Goal: Task Accomplishment & Management: Complete application form

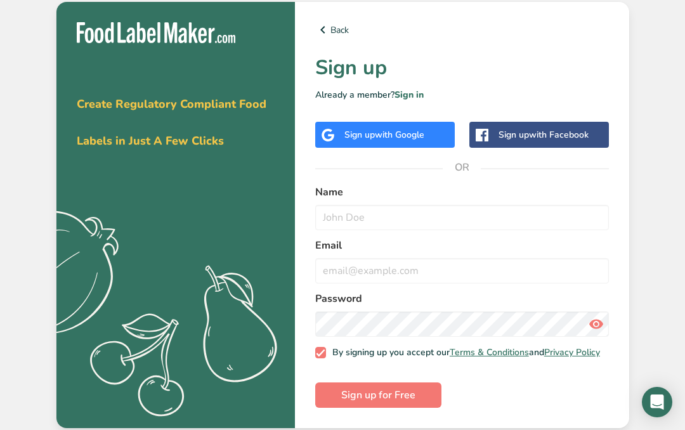
scroll to position [55, 0]
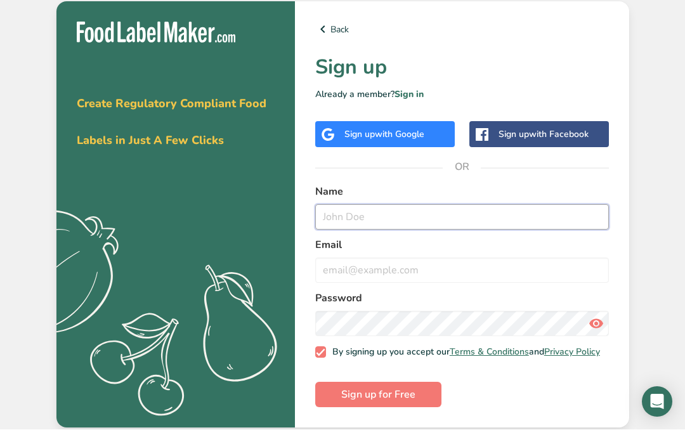
click at [406, 205] on input "text" at bounding box center [462, 217] width 294 height 25
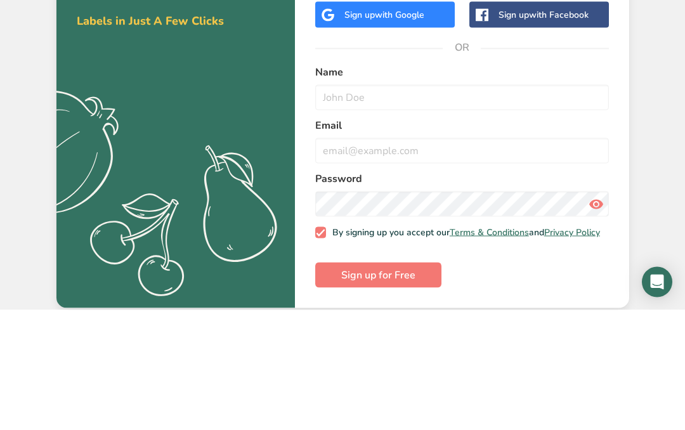
click at [656, 85] on div "Get your free trial today Create Regulatory Compliant Food Labels in Just A Few…" at bounding box center [342, 215] width 685 height 430
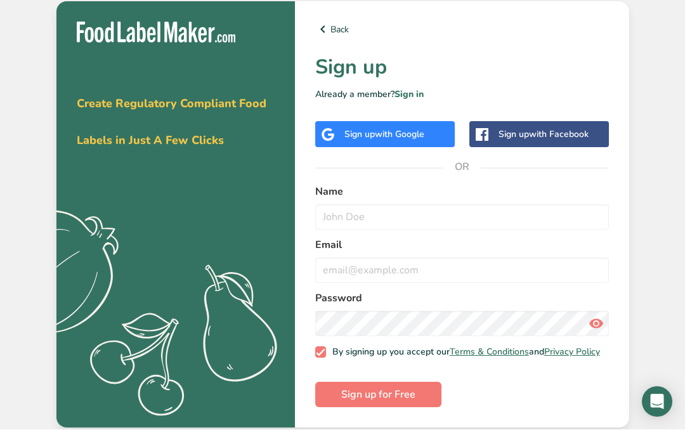
click at [418, 129] on span "with Google" at bounding box center [399, 135] width 49 height 12
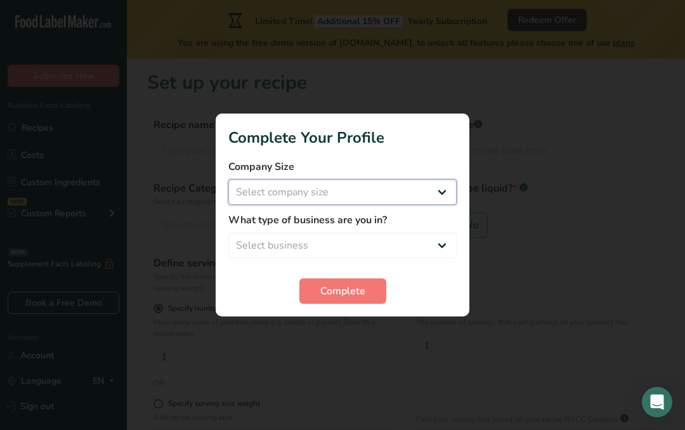
click at [394, 197] on select "Select company size Fewer than 10 Employees 10 to 50 Employees 51 to 500 Employ…" at bounding box center [342, 191] width 228 height 25
click at [443, 193] on select "Select company size Fewer than 10 Employees 10 to 50 Employees 51 to 500 Employ…" at bounding box center [342, 191] width 228 height 25
select select "1"
click at [436, 245] on select "Select business Packaged Food Manufacturer Restaurant & Cafe Bakery Meal Plans …" at bounding box center [342, 245] width 228 height 25
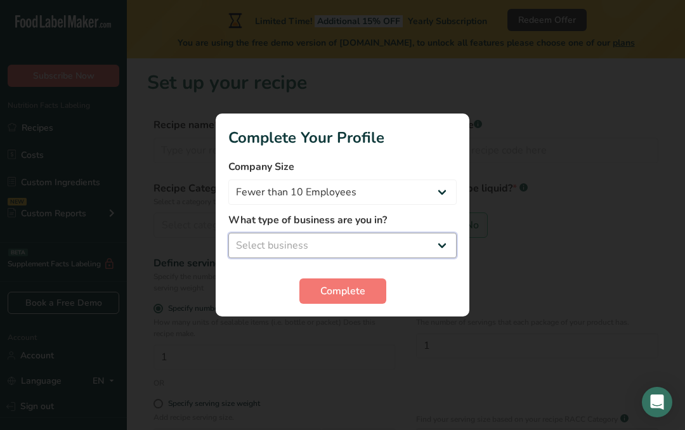
select select "8"
click at [362, 291] on span "Complete" at bounding box center [342, 290] width 45 height 15
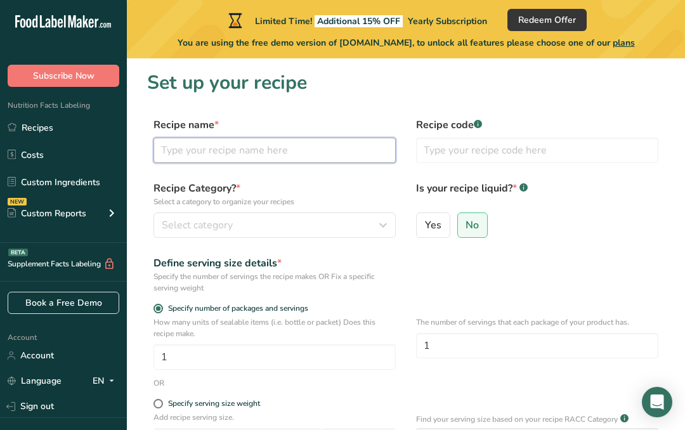
click at [340, 151] on input "text" at bounding box center [274, 150] width 242 height 25
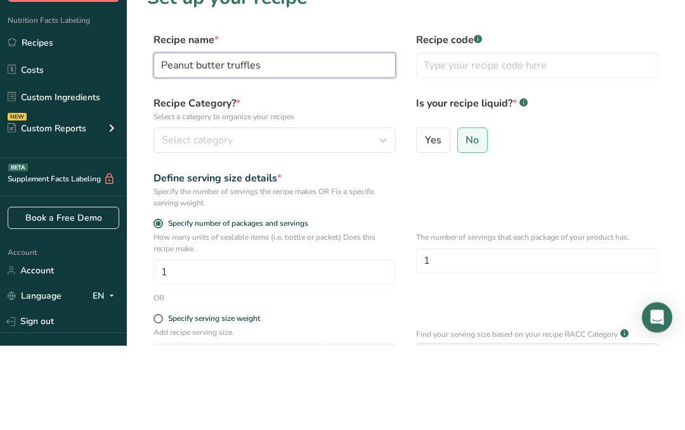
type input "Peanut butter truffles"
click at [309, 217] on div "Select category" at bounding box center [271, 224] width 218 height 15
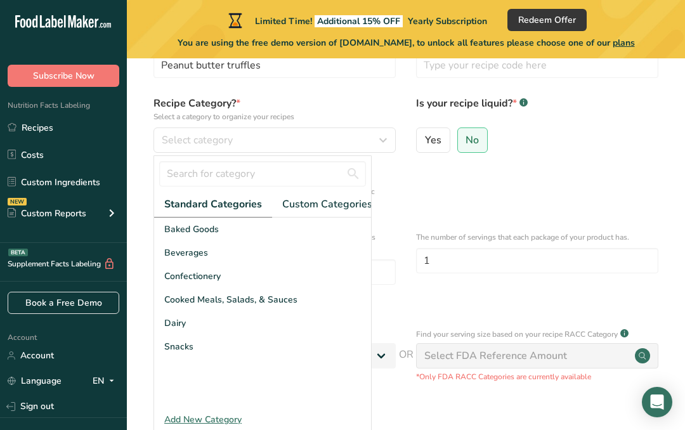
click at [212, 346] on div "Snacks" at bounding box center [262, 346] width 217 height 23
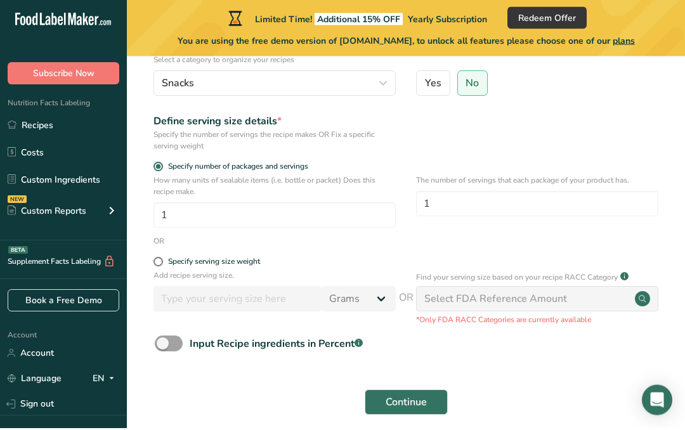
scroll to position [139, 0]
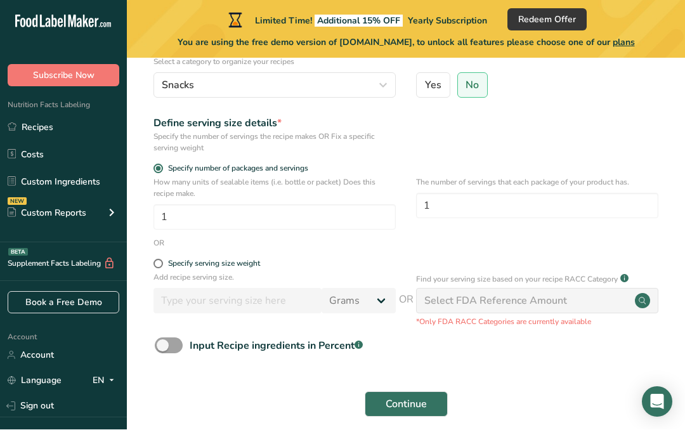
click at [71, 182] on link "Custom Ingredients" at bounding box center [63, 182] width 127 height 24
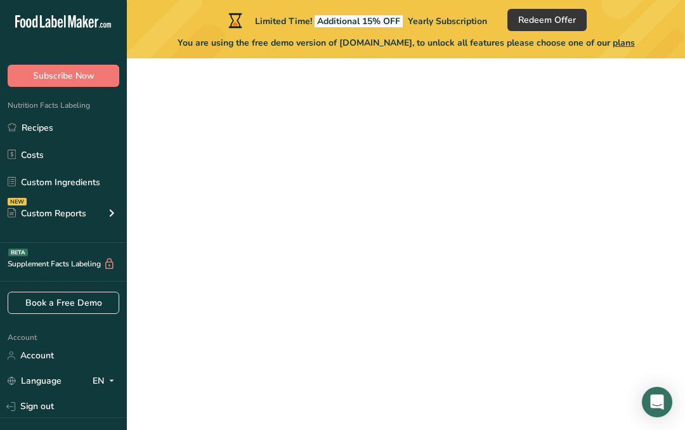
scroll to position [55, 0]
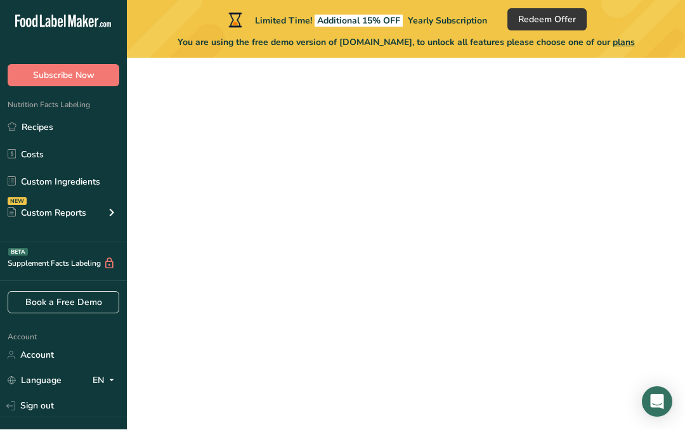
scroll to position [140, 0]
